Goal: Information Seeking & Learning: Learn about a topic

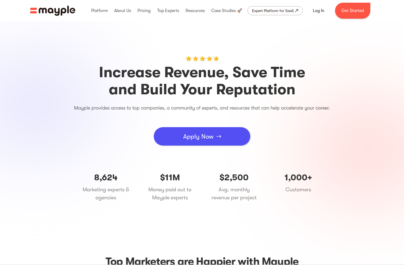
click at [61, 11] on img "home" at bounding box center [52, 11] width 45 height 10
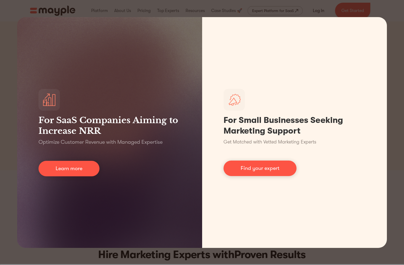
click at [397, 21] on div "For SaaS Companies Aiming to Increase NRR Optimize Customer Revenue with Manage…" at bounding box center [202, 132] width 404 height 265
click at [197, 6] on div "For SaaS Companies Aiming to Increase NRR Optimize Customer Revenue with Manage…" at bounding box center [202, 132] width 404 height 265
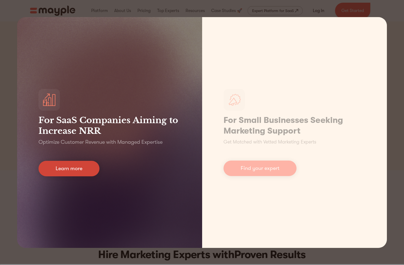
click at [80, 165] on link "Learn more" at bounding box center [69, 169] width 61 height 16
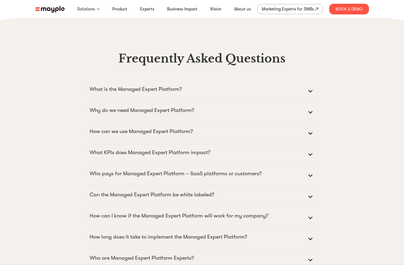
scroll to position [2404, 0]
